Goal: Transaction & Acquisition: Subscribe to service/newsletter

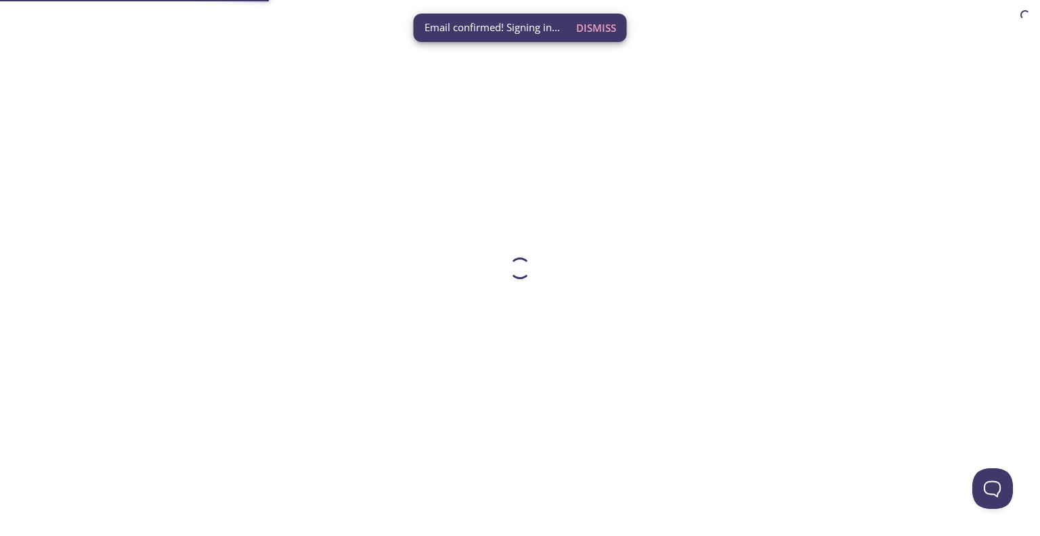
click at [595, 22] on span "Dismiss" at bounding box center [596, 28] width 40 height 18
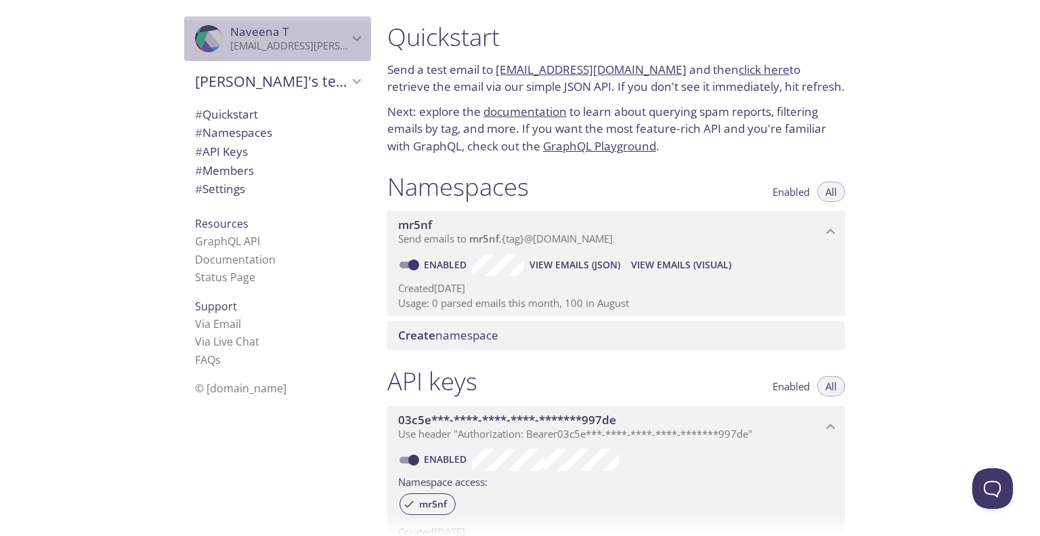
click at [251, 39] on p "[EMAIL_ADDRESS][PERSON_NAME][DOMAIN_NAME]" at bounding box center [289, 46] width 118 height 14
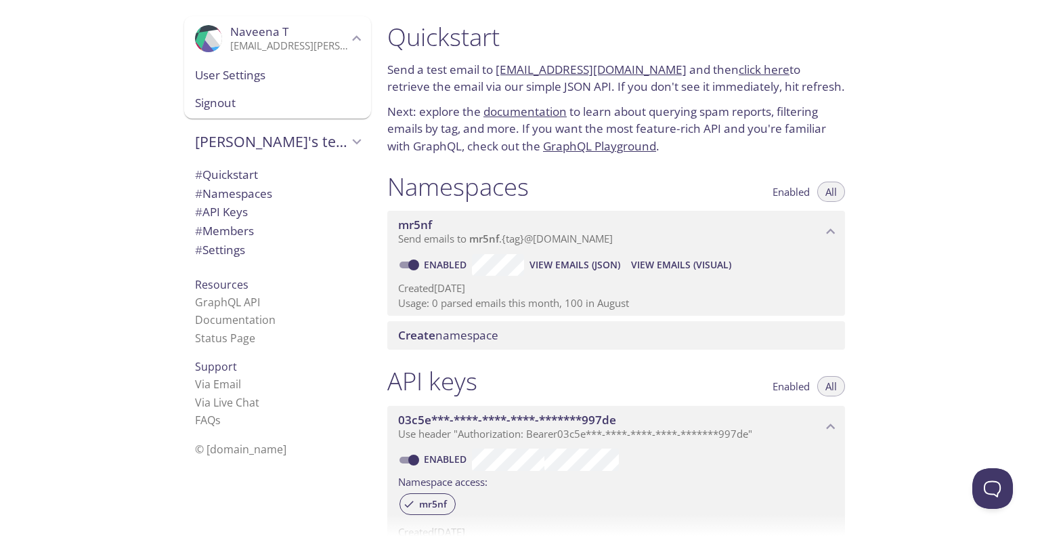
click at [238, 81] on span "User Settings" at bounding box center [277, 75] width 165 height 18
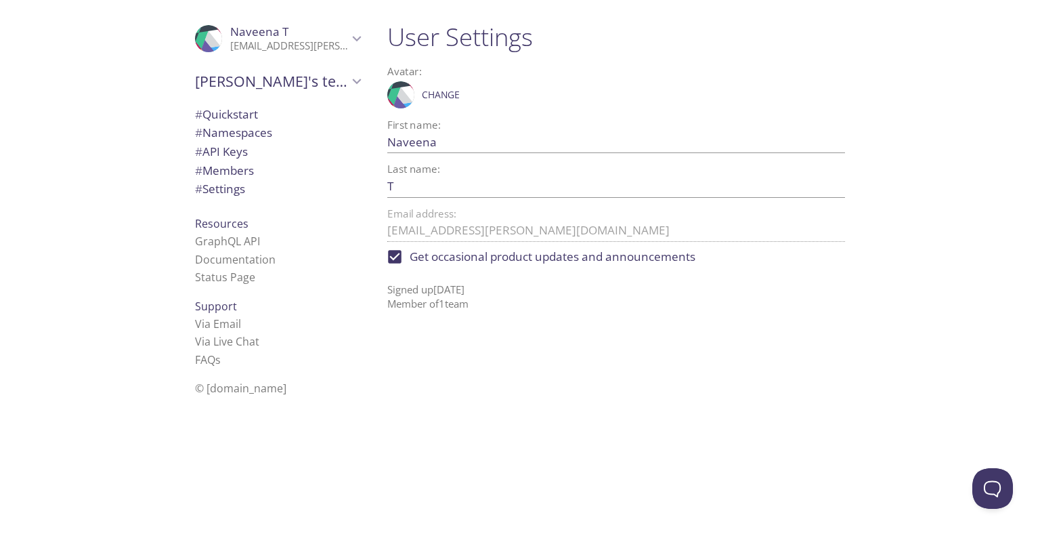
click at [370, 243] on div ".cls-1 { fill: #6d5ca8; } .cls-2 { fill: #3fc191; } .cls-3 { fill: #3b4752; } .…" at bounding box center [520, 268] width 1040 height 536
click at [236, 121] on span "# Quickstart" at bounding box center [226, 114] width 63 height 16
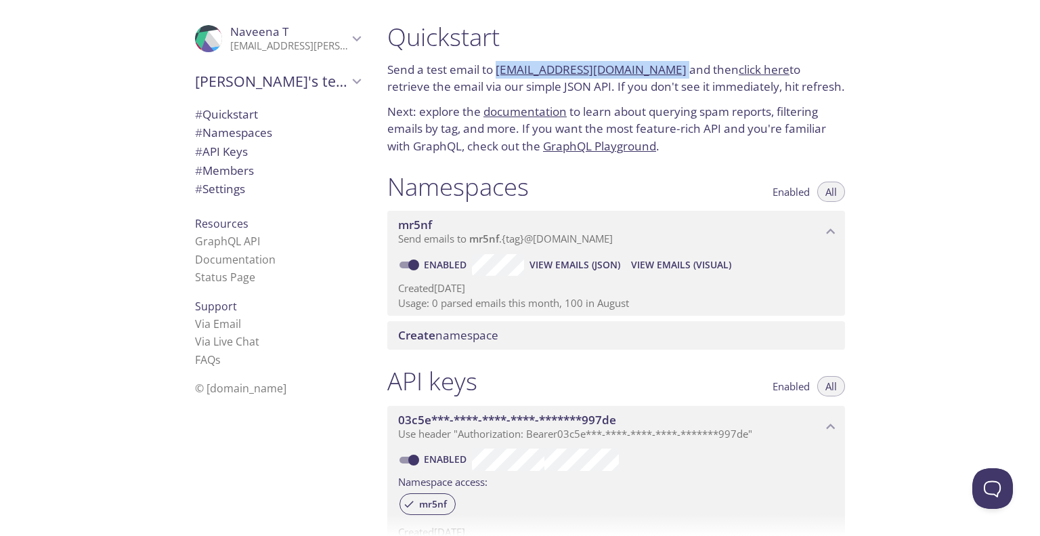
drag, startPoint x: 666, startPoint y: 64, endPoint x: 501, endPoint y: 73, distance: 164.8
click at [501, 73] on p "Send a test email to [EMAIL_ADDRESS][DOMAIN_NAME] and then click here to retrie…" at bounding box center [616, 78] width 458 height 35
copy p "[EMAIL_ADDRESS][DOMAIN_NAME]"
click at [588, 305] on p "Usage: 0 parsed emails this month, 100 in August" at bounding box center [616, 303] width 436 height 14
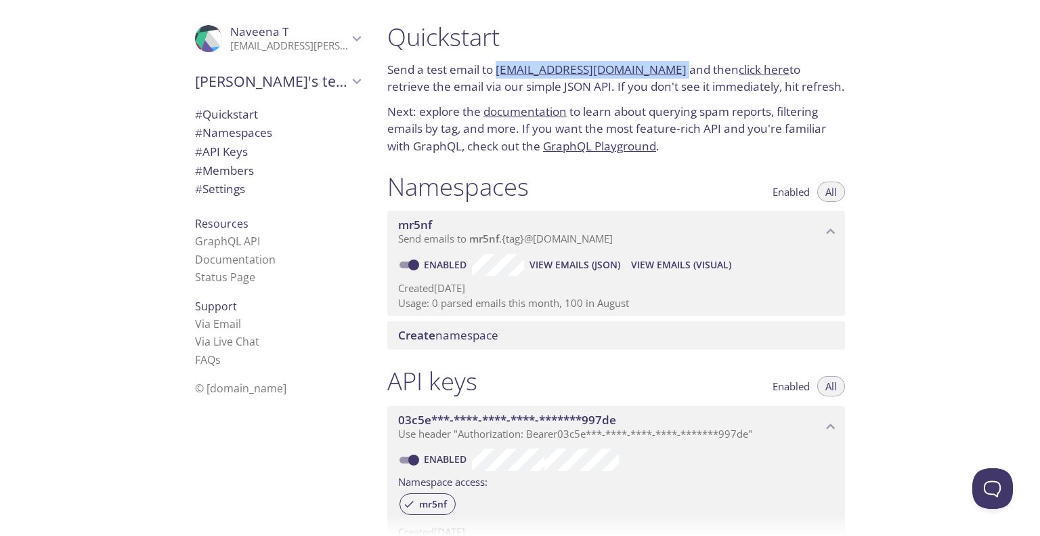
click at [588, 305] on p "Usage: 0 parsed emails this month, 100 in August" at bounding box center [616, 303] width 436 height 14
click at [279, 48] on p "[EMAIL_ADDRESS][PERSON_NAME][DOMAIN_NAME]" at bounding box center [289, 46] width 118 height 14
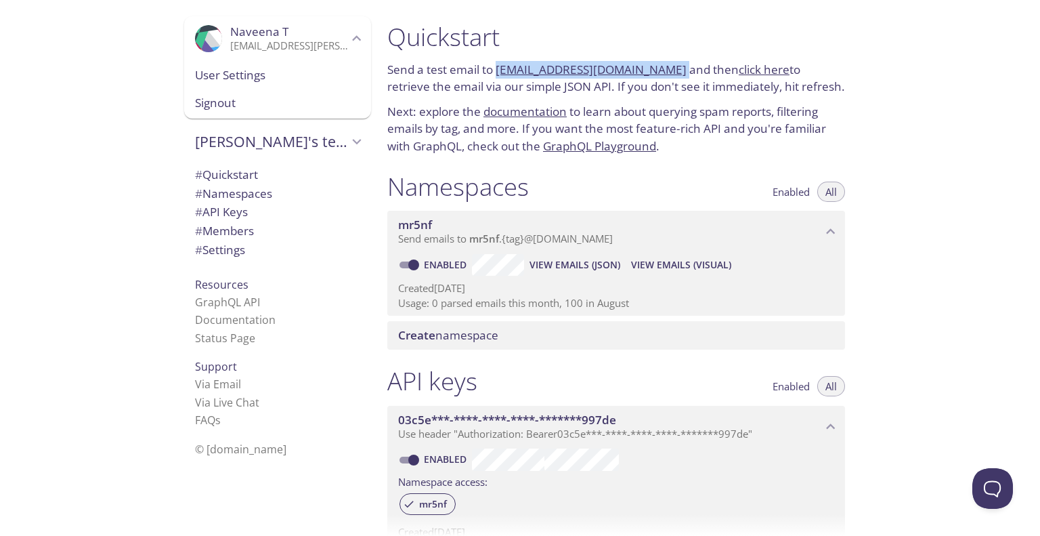
click at [232, 110] on span "Signout" at bounding box center [277, 103] width 165 height 18
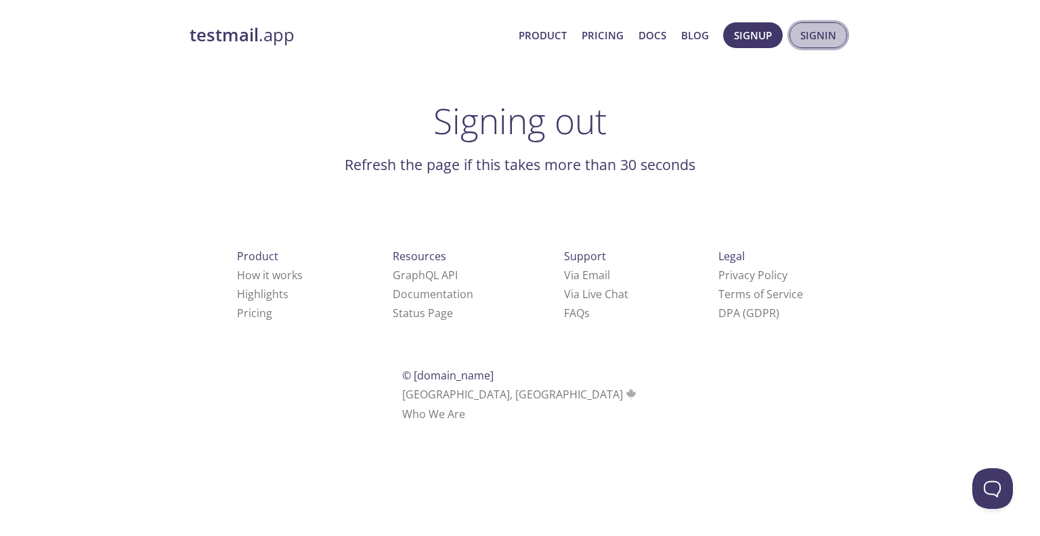
click at [811, 37] on span "Signin" at bounding box center [818, 35] width 36 height 18
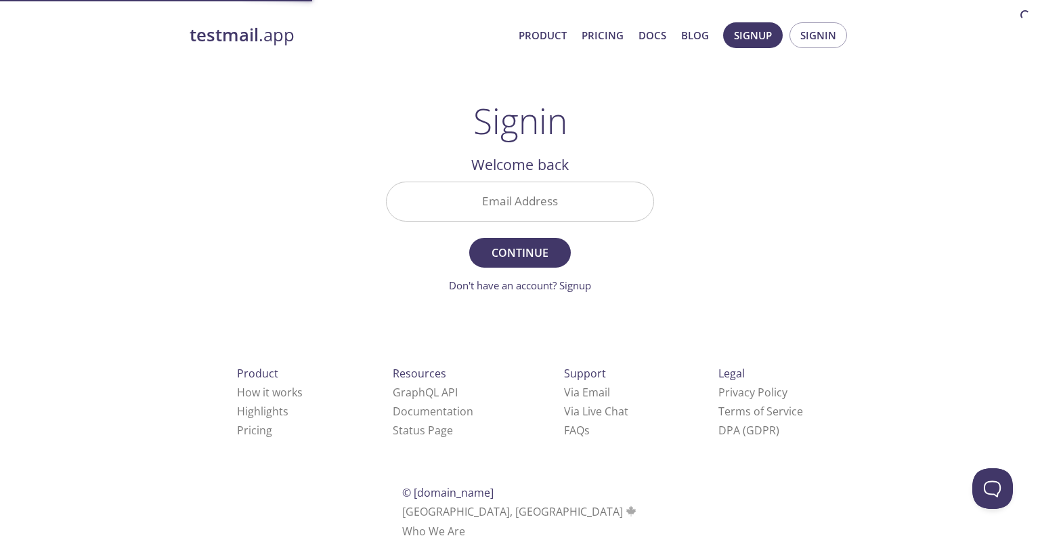
click at [528, 197] on input "Email Address" at bounding box center [520, 201] width 267 height 39
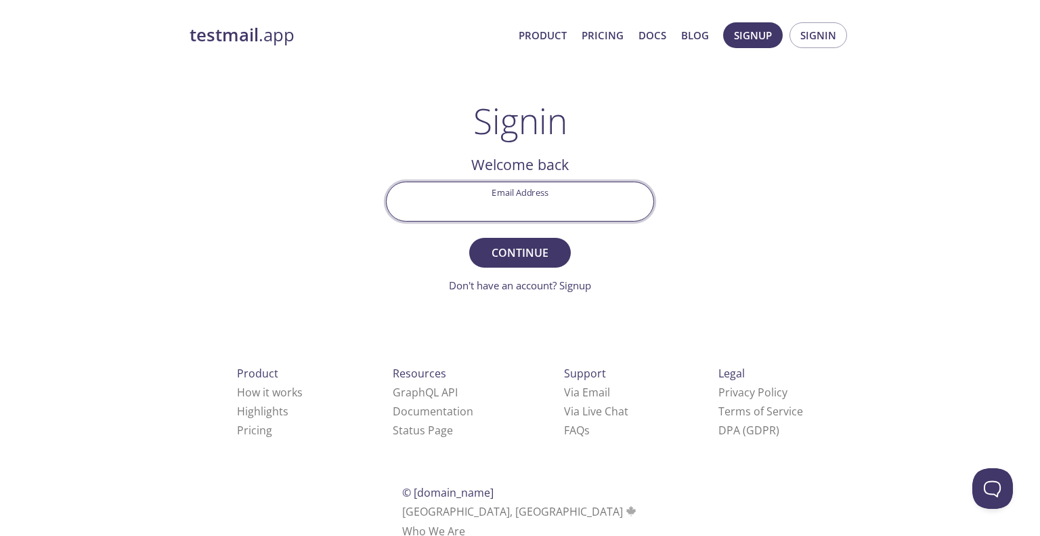
click at [508, 208] on input "Email Address" at bounding box center [520, 201] width 267 height 39
paste input "[PERSON_NAME][EMAIL_ADDRESS][PERSON_NAME][DOMAIN_NAME]"
type input "[PERSON_NAME][EMAIL_ADDRESS][PERSON_NAME][DOMAIN_NAME]"
click at [533, 253] on span "Continue" at bounding box center [520, 252] width 72 height 19
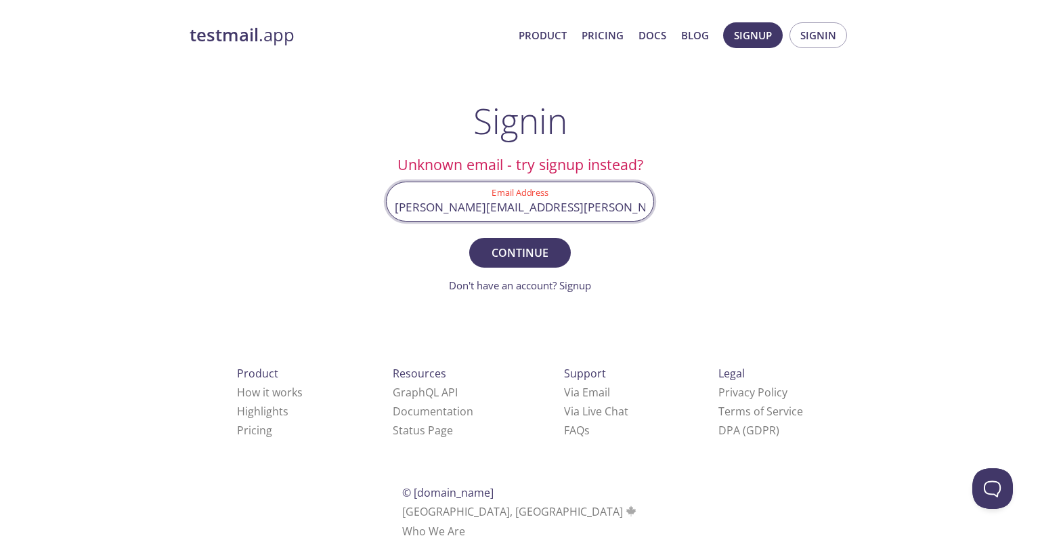
drag, startPoint x: 631, startPoint y: 206, endPoint x: 284, endPoint y: 232, distance: 347.7
click at [284, 232] on div "testmail .app Product Pricing Docs Blog Signup Signin Signin Unknown email - tr…" at bounding box center [519, 296] width 693 height 565
click at [828, 39] on span "Signin" at bounding box center [818, 35] width 36 height 18
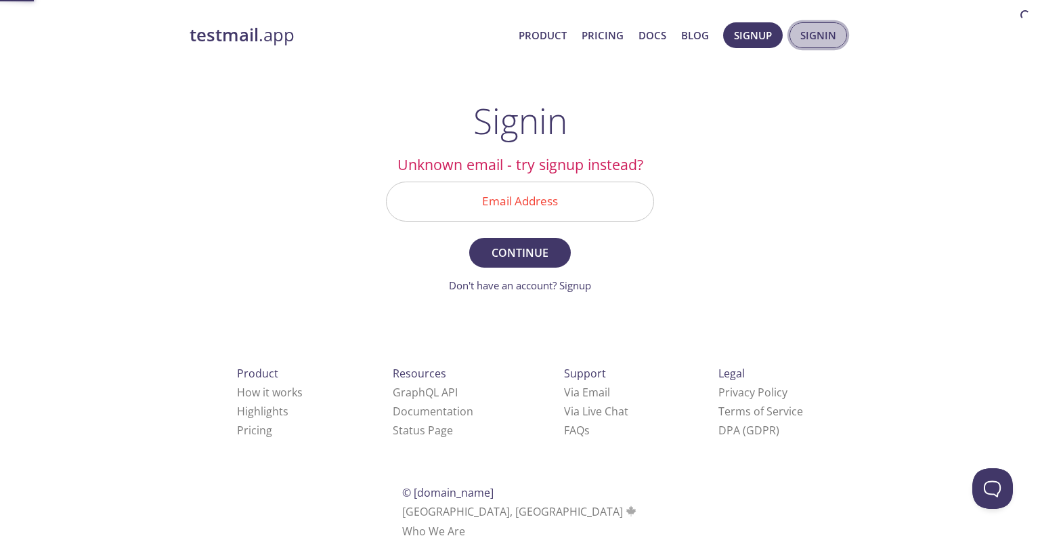
click at [828, 39] on span "Signin" at bounding box center [818, 35] width 36 height 18
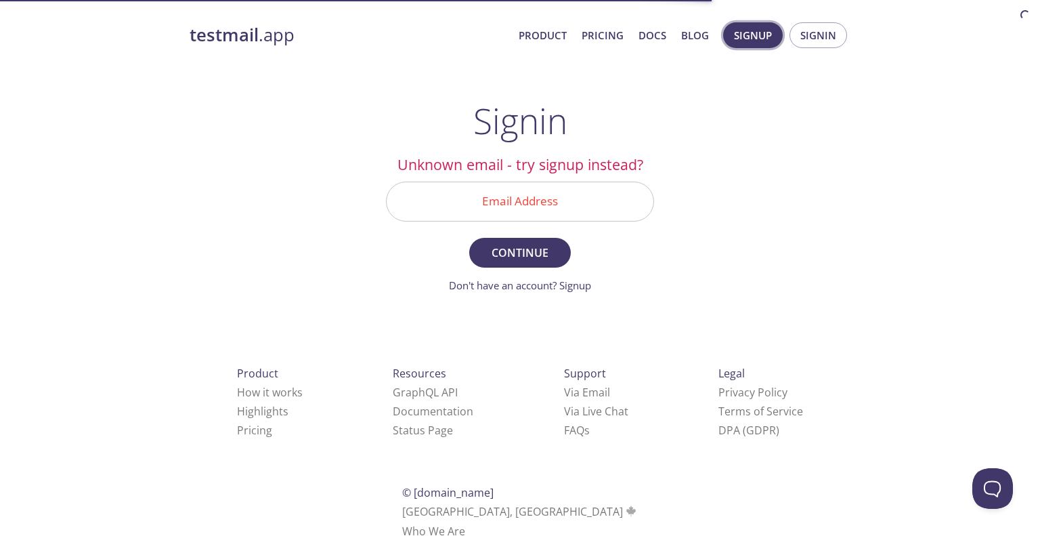
click at [754, 29] on span "Signup" at bounding box center [753, 35] width 38 height 18
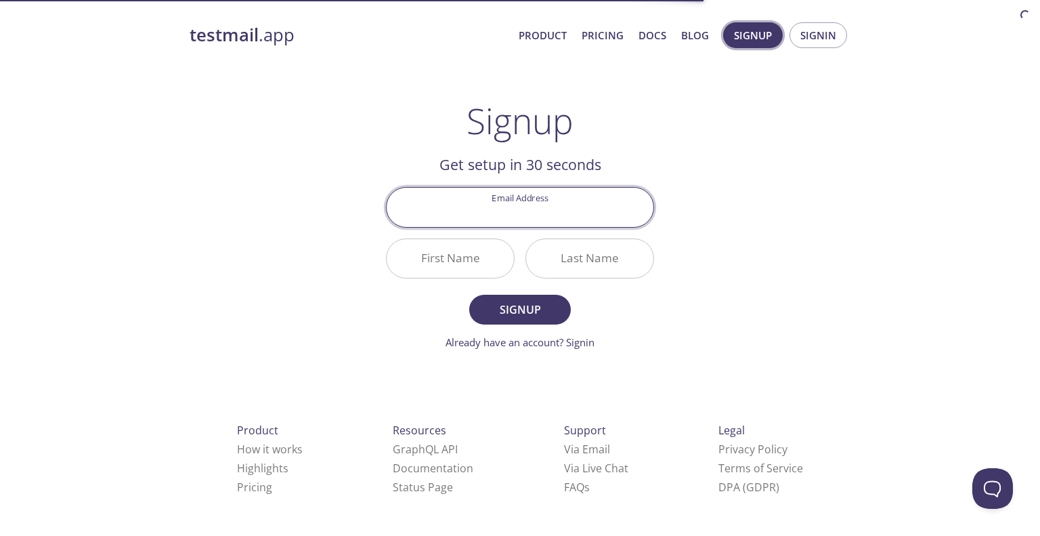
click at [740, 32] on span "Signup" at bounding box center [753, 35] width 38 height 18
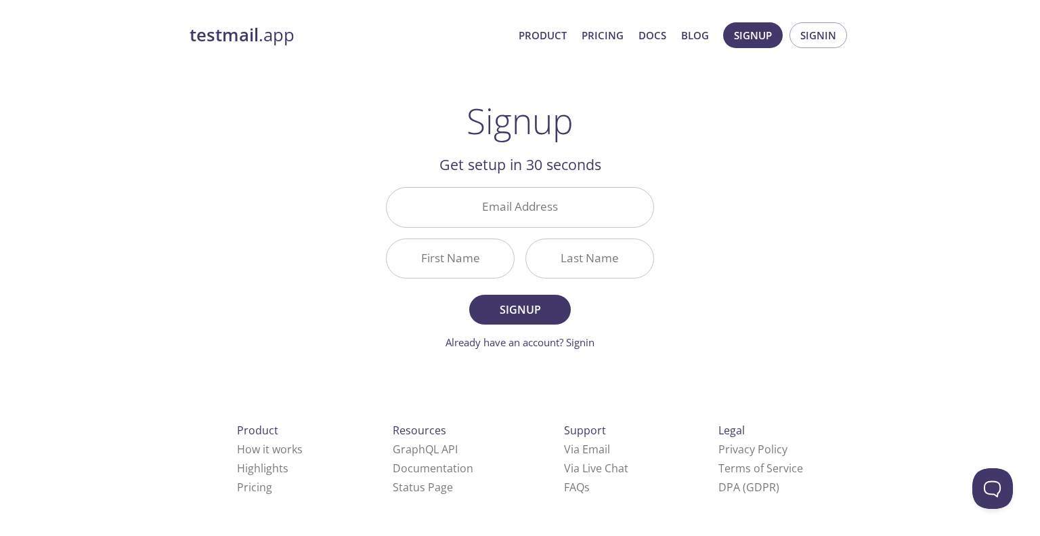
click at [517, 215] on input "Email Address" at bounding box center [520, 207] width 267 height 39
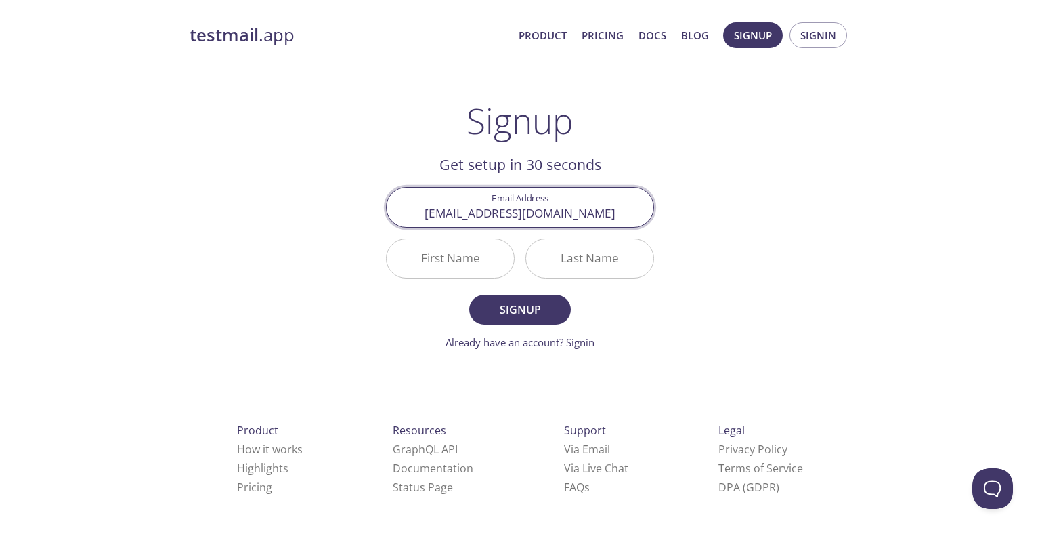
drag, startPoint x: 546, startPoint y: 216, endPoint x: 525, endPoint y: 216, distance: 21.7
click at [525, 216] on input "[EMAIL_ADDRESS][DOMAIN_NAME]" at bounding box center [520, 207] width 267 height 39
type input "[EMAIL_ADDRESS][DOMAIN_NAME]"
click at [536, 304] on span "Signup" at bounding box center [520, 309] width 72 height 19
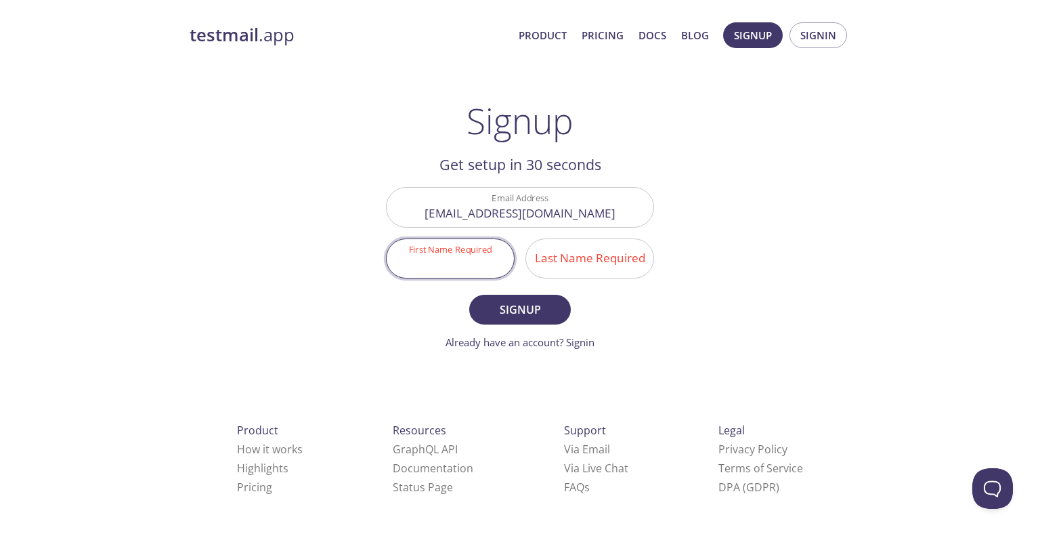
click at [481, 262] on input "First Name Required" at bounding box center [450, 258] width 127 height 39
type input "Naveena"
click at [562, 267] on input "Last Name Required" at bounding box center [589, 258] width 127 height 39
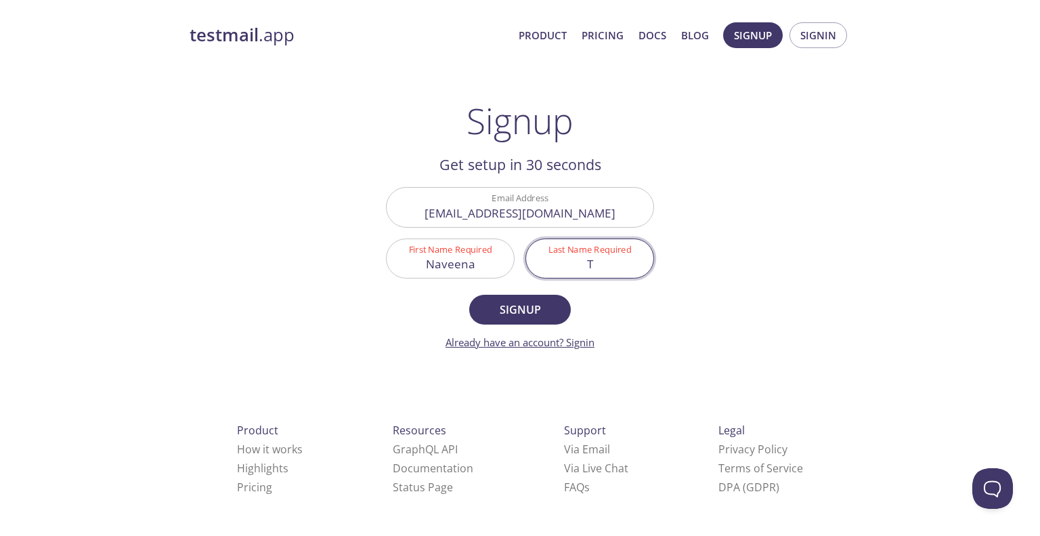
type input "T"
click at [494, 335] on link "Already have an account? Signin" at bounding box center [520, 342] width 149 height 14
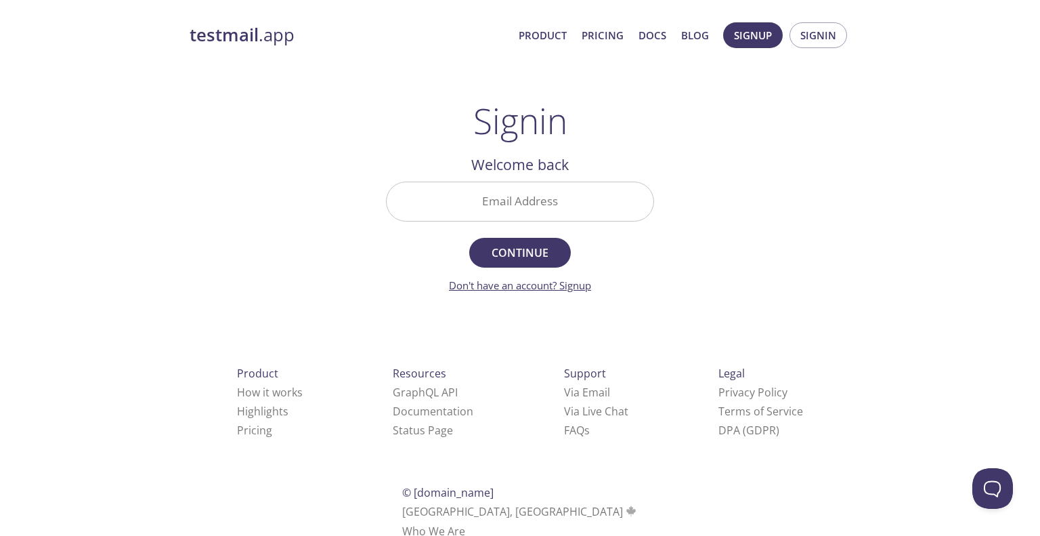
click at [577, 283] on link "Don't have an account? Signup" at bounding box center [520, 285] width 142 height 14
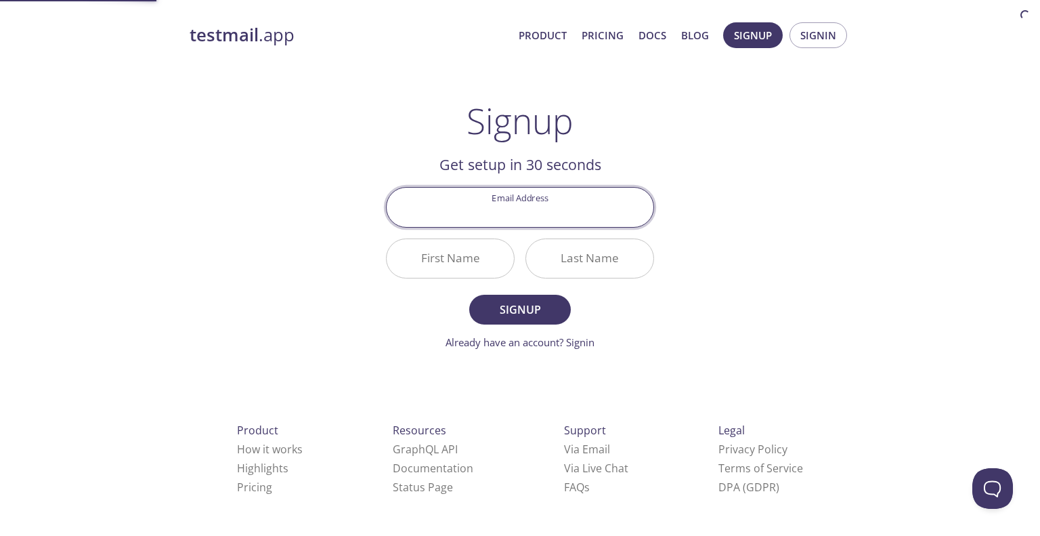
click at [539, 232] on div "Email Address" at bounding box center [520, 206] width 279 height 51
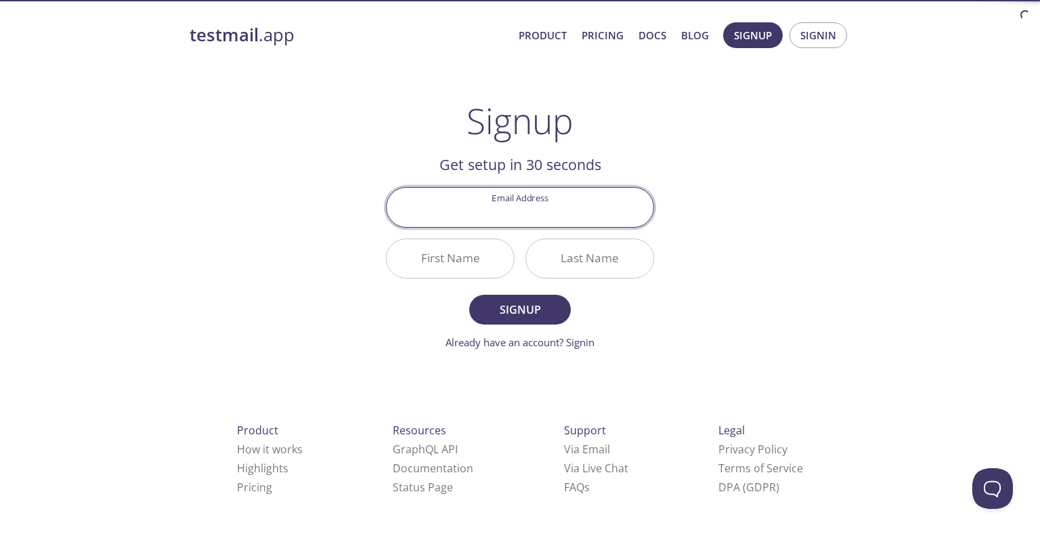
click at [533, 212] on input "Email Address" at bounding box center [520, 207] width 267 height 39
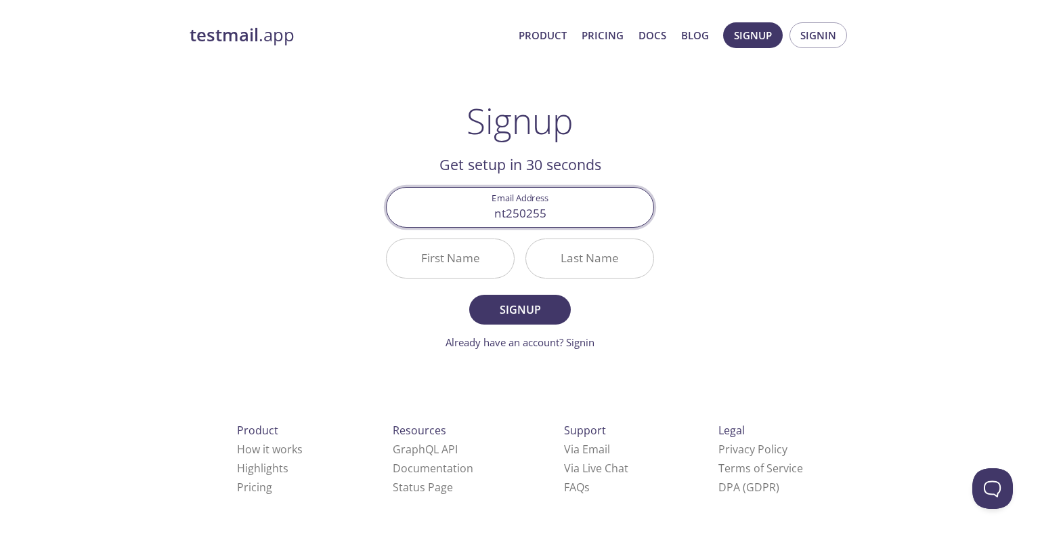
type input "[EMAIL_ADDRESS][DOMAIN_NAME]"
click at [420, 261] on input "First Name" at bounding box center [450, 258] width 127 height 39
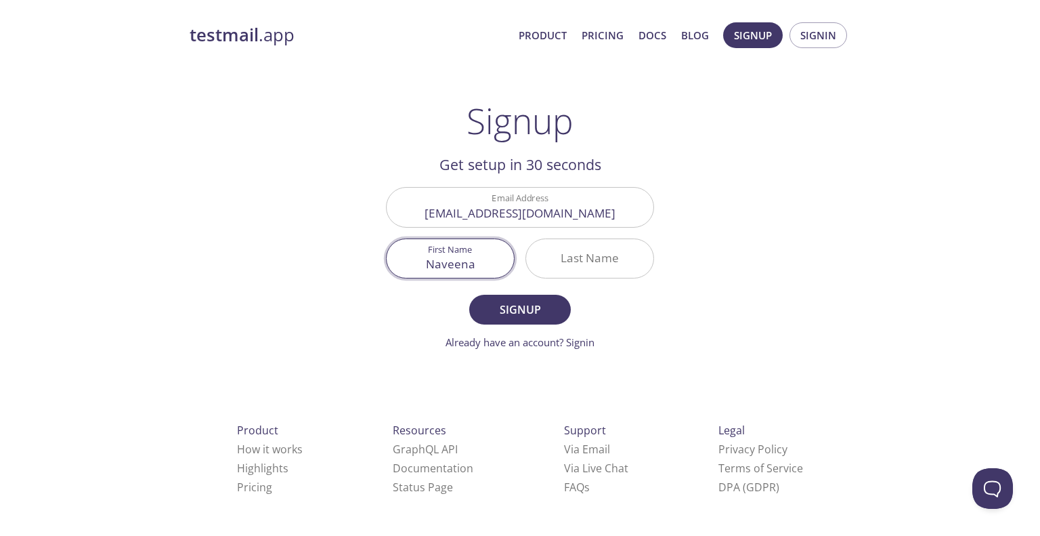
type input "Naveena"
click at [553, 259] on input "Last Name" at bounding box center [589, 258] width 127 height 39
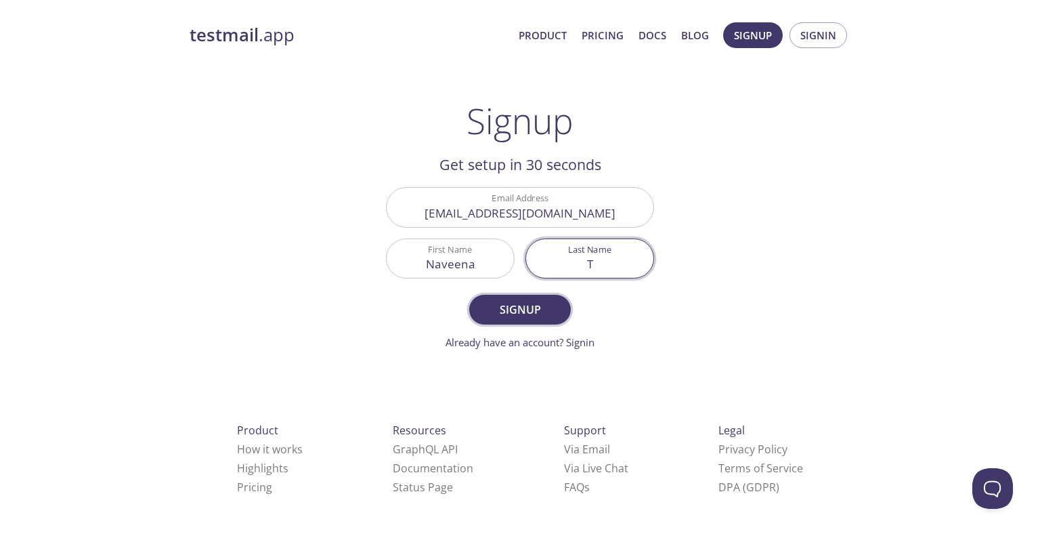
type input "T"
click at [558, 300] on button "Signup" at bounding box center [520, 310] width 102 height 30
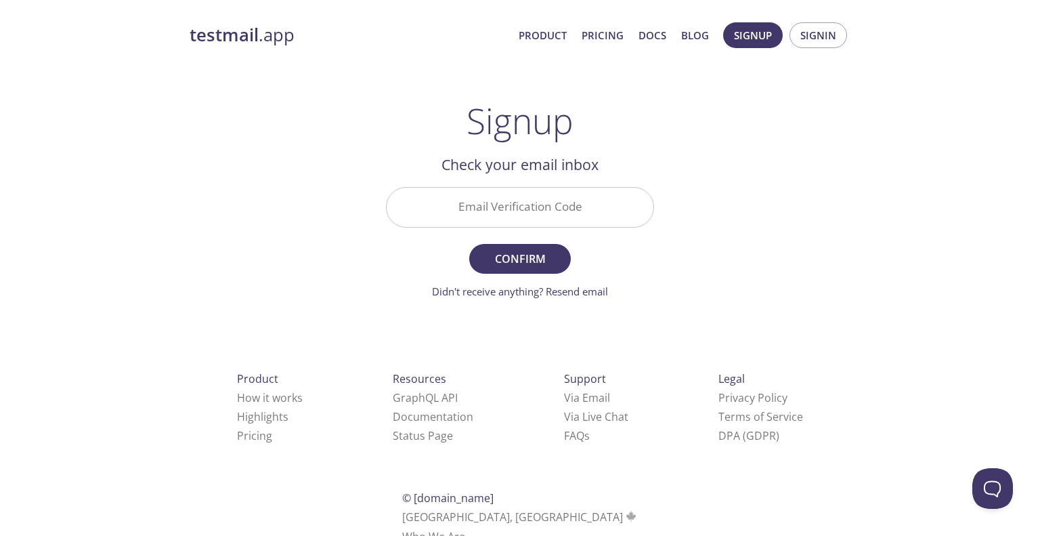
click at [574, 227] on div at bounding box center [520, 207] width 268 height 40
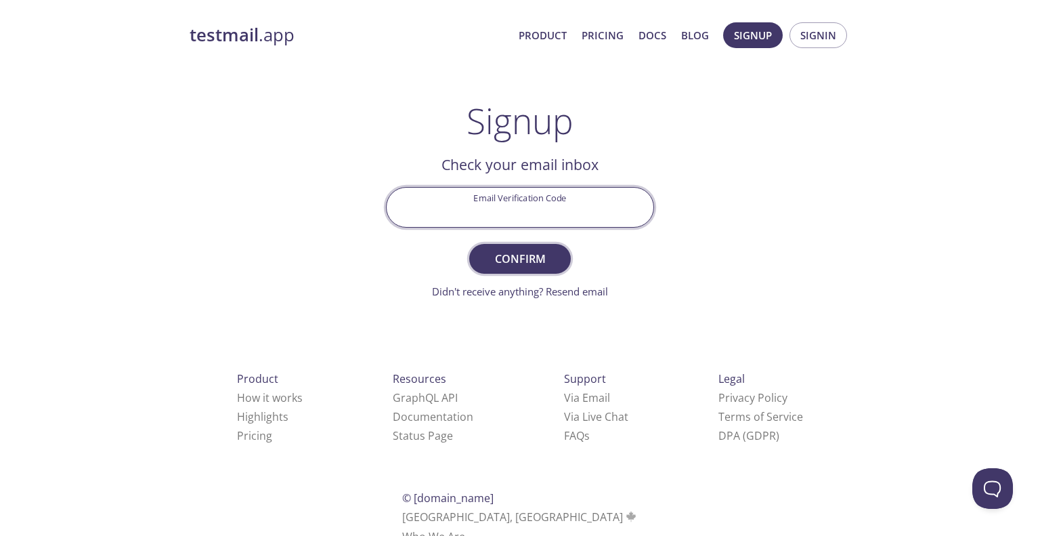
paste input "9J7JLYR"
type input "9J7JLYR"
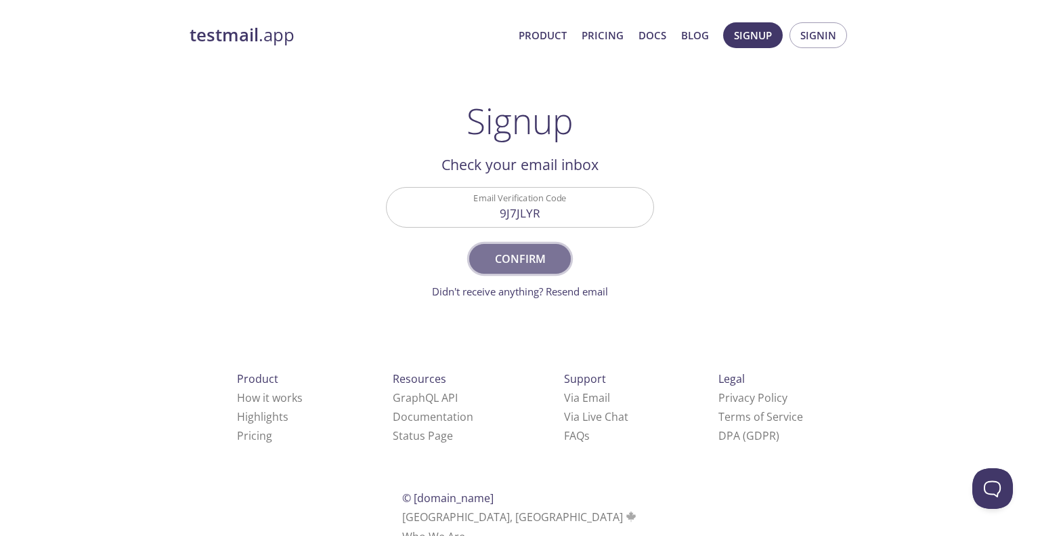
click at [544, 262] on span "Confirm" at bounding box center [520, 258] width 72 height 19
